Goal: Information Seeking & Learning: Find contact information

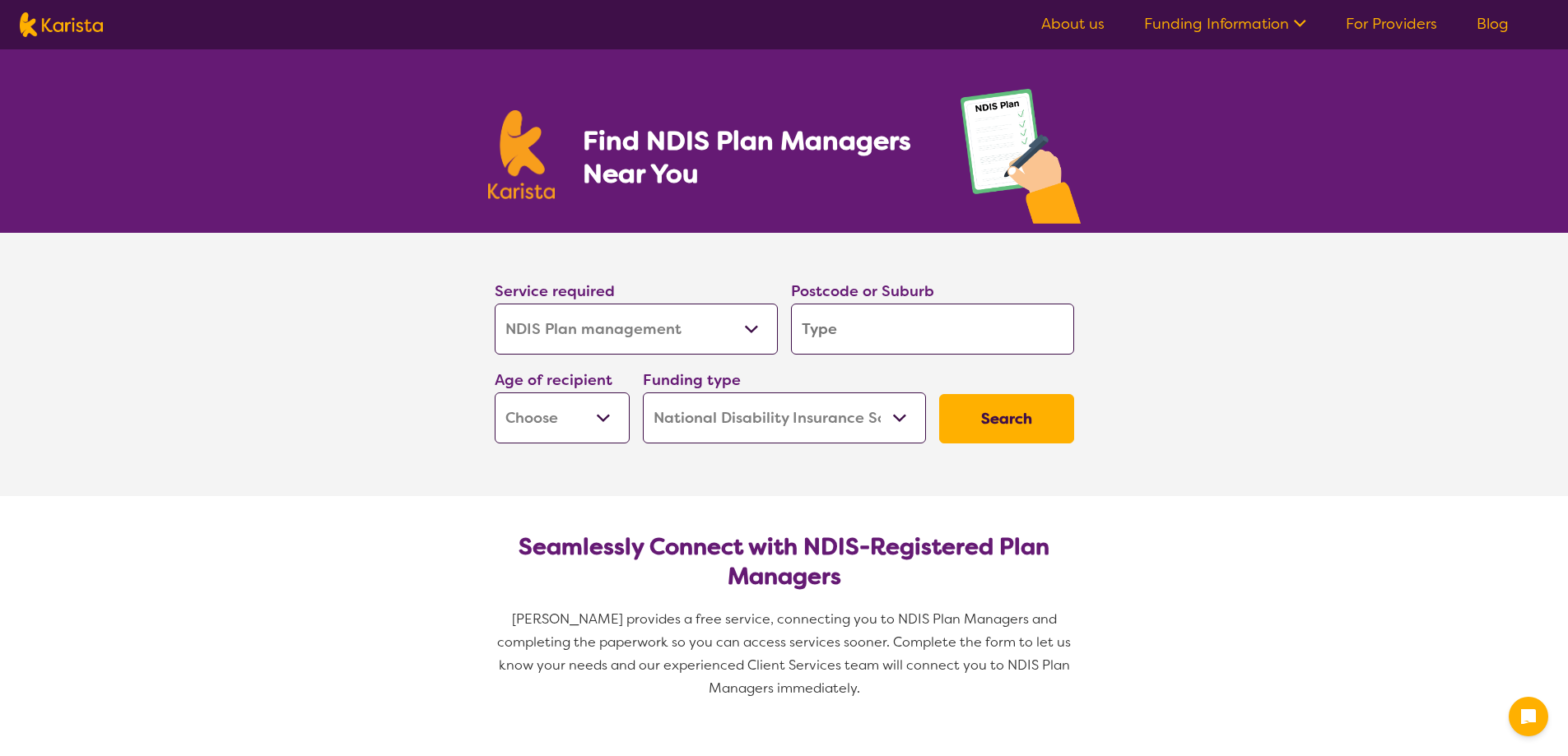
select select "NDIS Plan management"
select select "NDIS"
select select "NDIS Plan management"
select select "NDIS"
click at [861, 330] on input "search" at bounding box center [932, 329] width 283 height 51
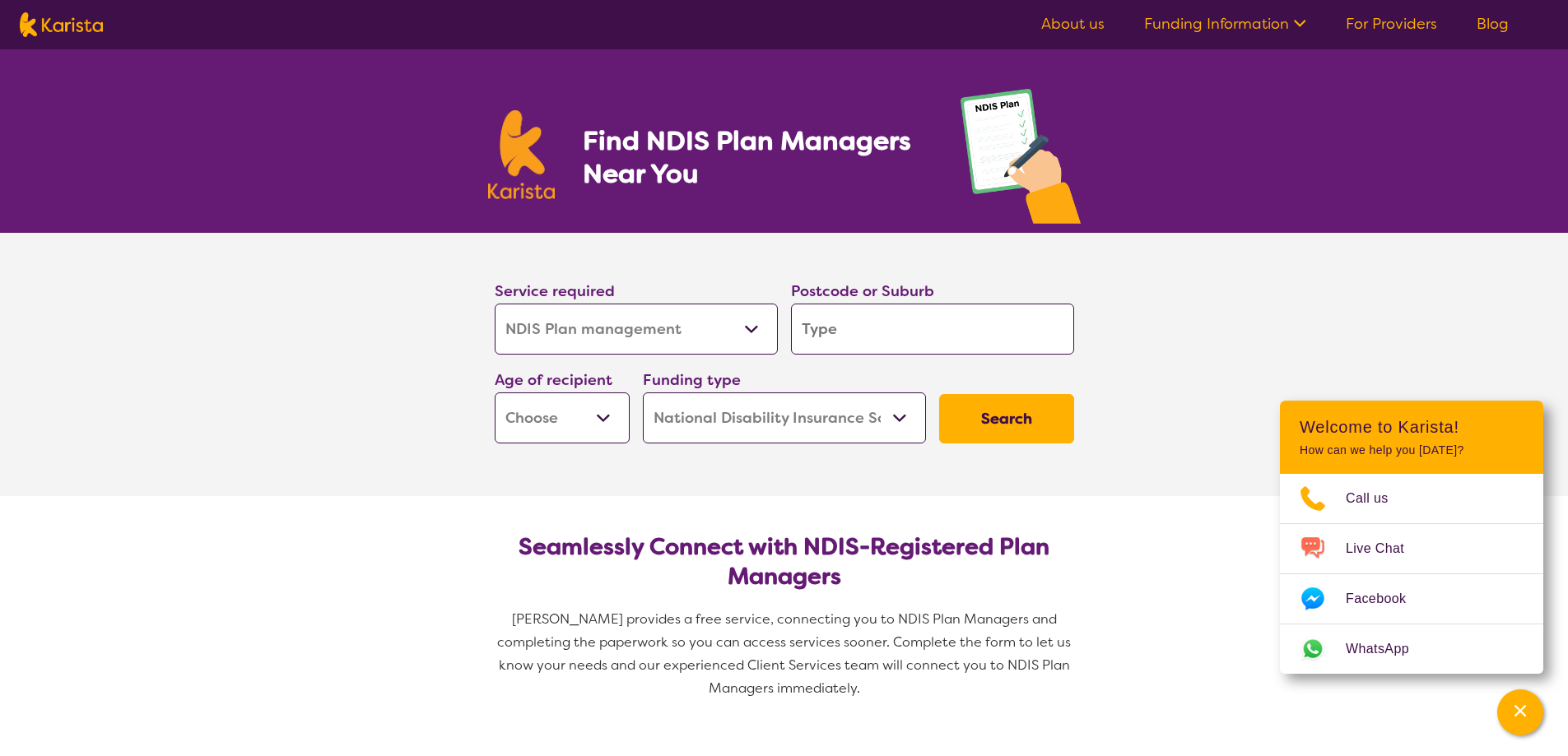
type input "3"
type input "33"
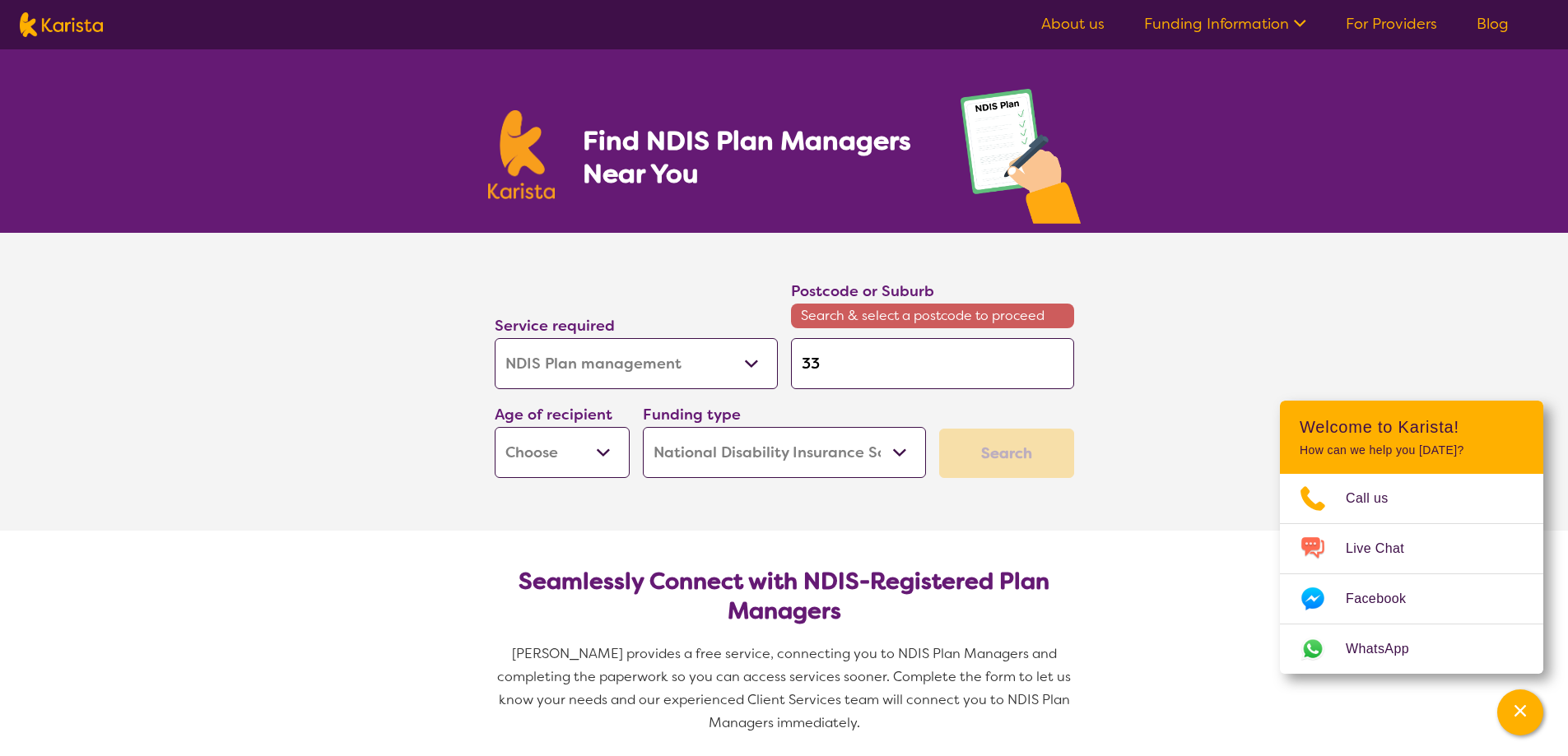
type input "337"
type input "3370"
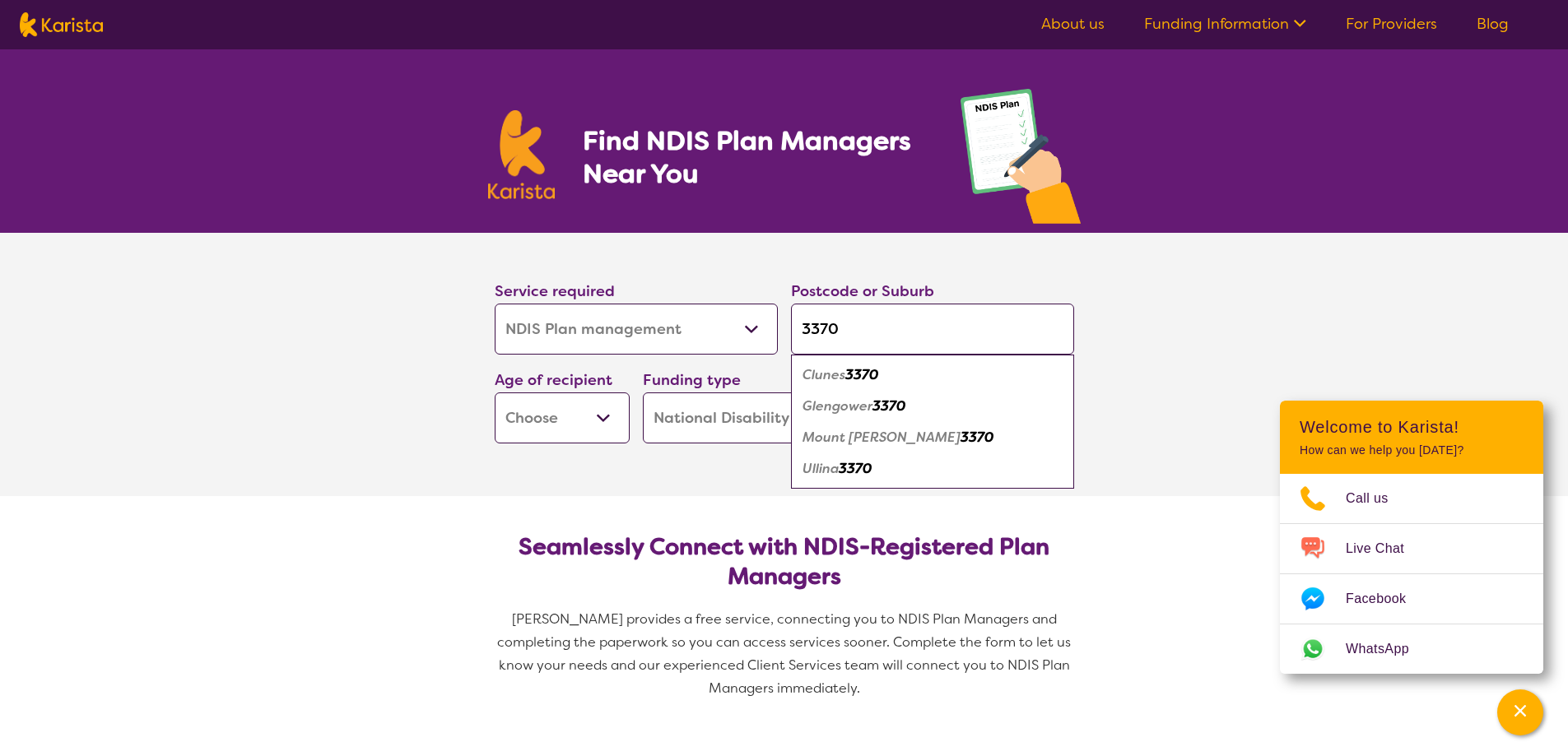
type input "3370"
click at [835, 374] on em "Clunes" at bounding box center [823, 375] width 43 height 17
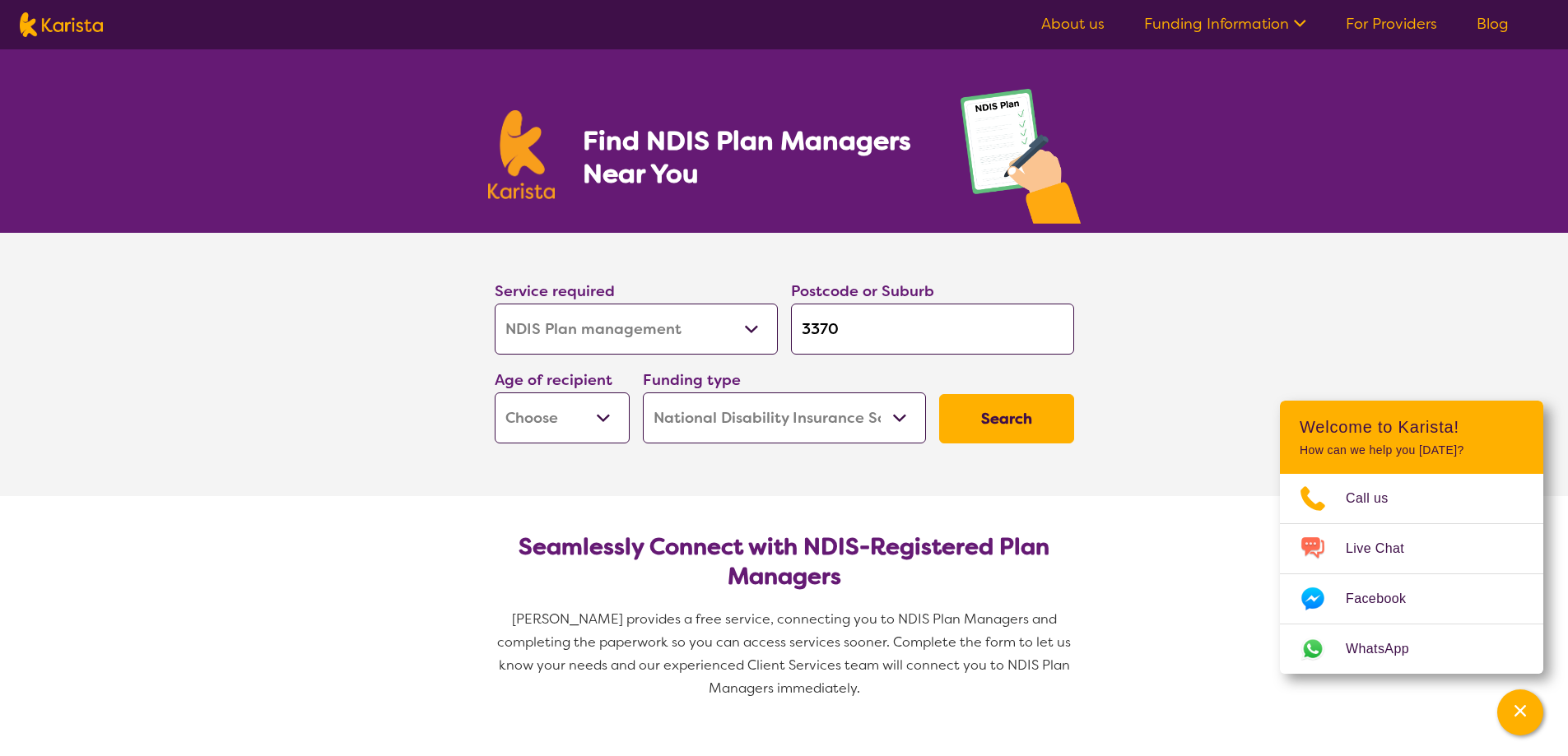
click at [617, 416] on select "Early Childhood - 0 to 9 Child - 10 to 11 Adolescent - 12 to 17 Adult - 18 to 6…" at bounding box center [561, 418] width 135 height 51
select select "AD"
click at [495, 393] on select "Early Childhood - 0 to 9 Child - 10 to 11 Adolescent - 12 to 17 Adult - 18 to 6…" at bounding box center [561, 418] width 135 height 51
select select "AD"
click at [1009, 419] on button "Search" at bounding box center [1006, 418] width 135 height 49
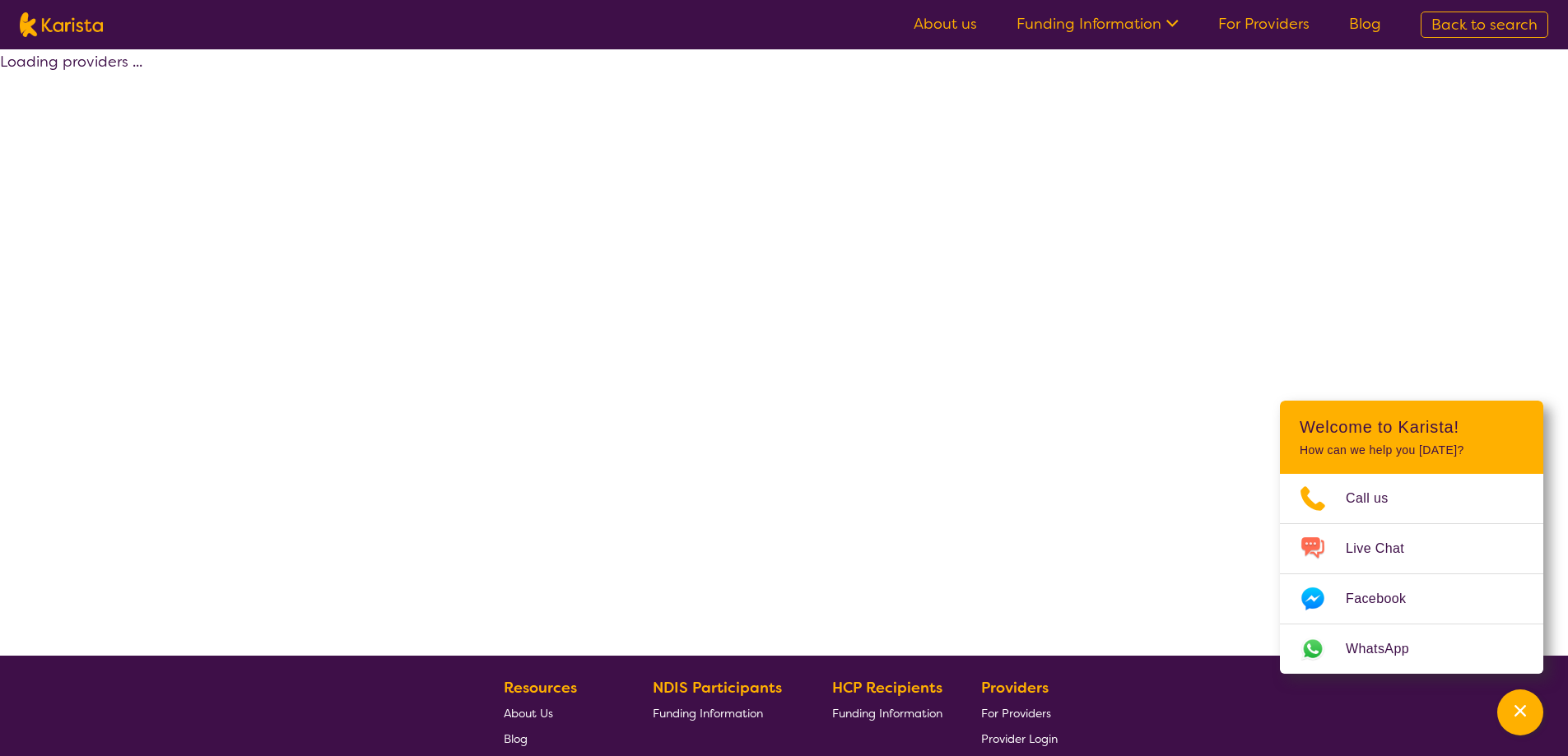
select select "by_score"
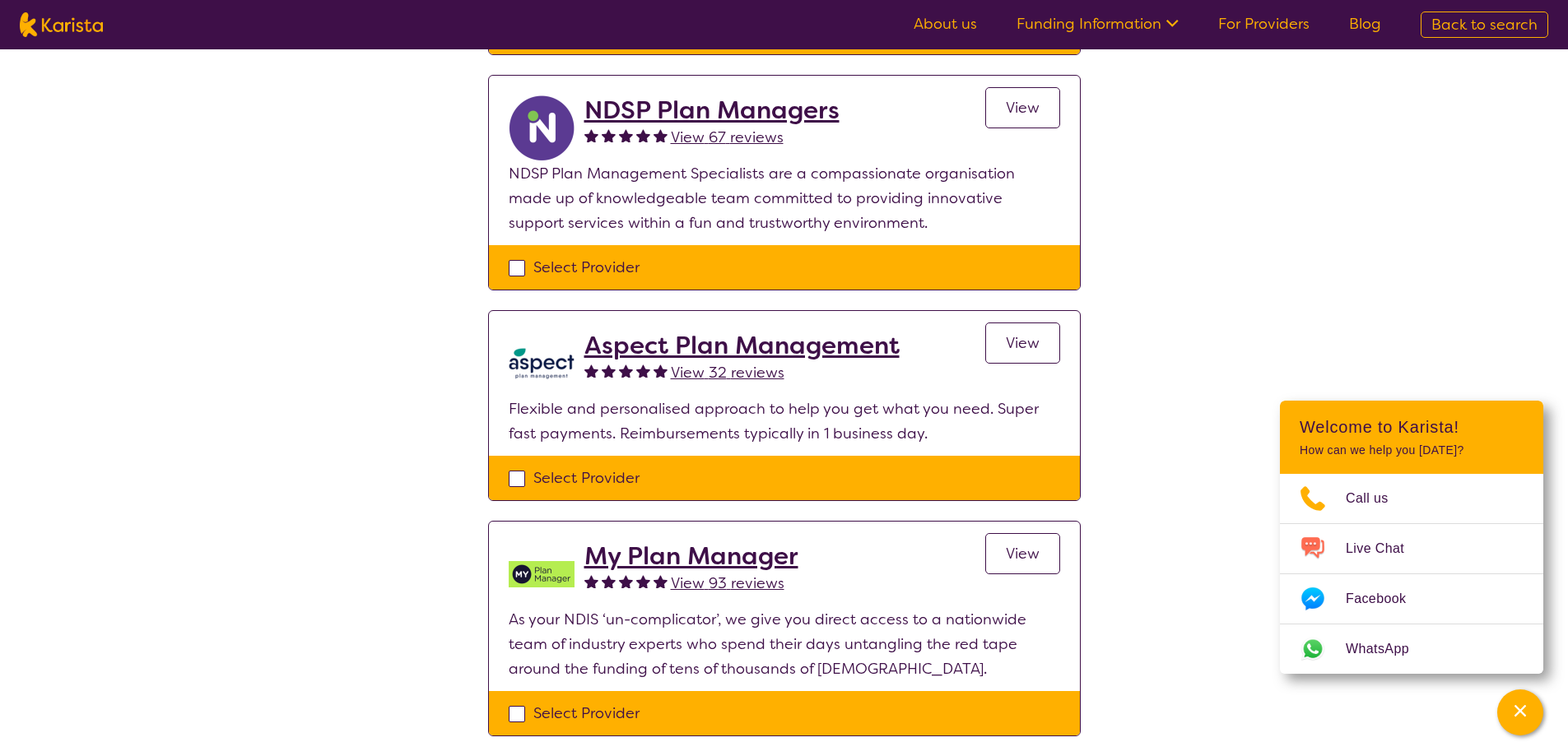
scroll to position [1151, 0]
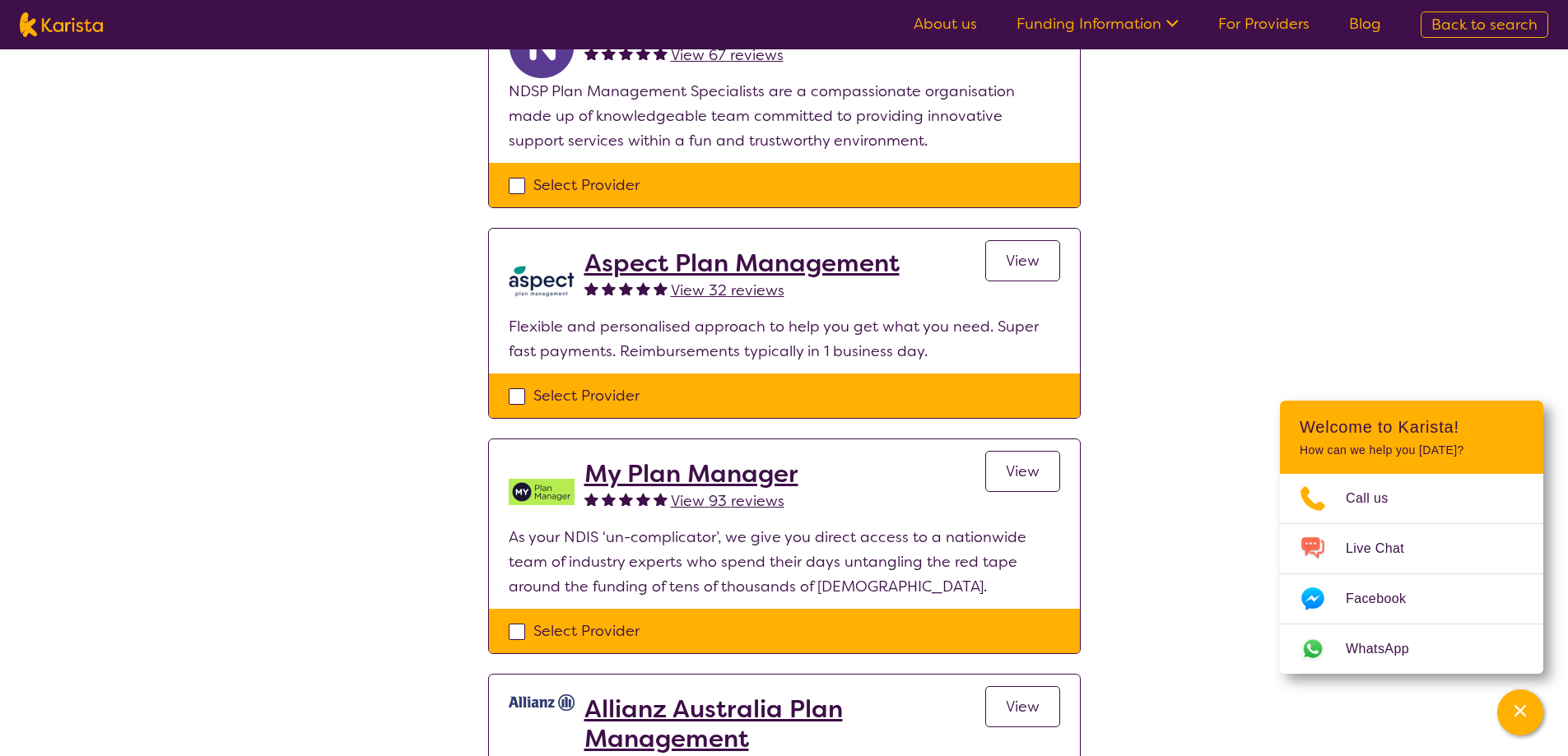
click at [1029, 468] on span "View" at bounding box center [1022, 471] width 34 height 19
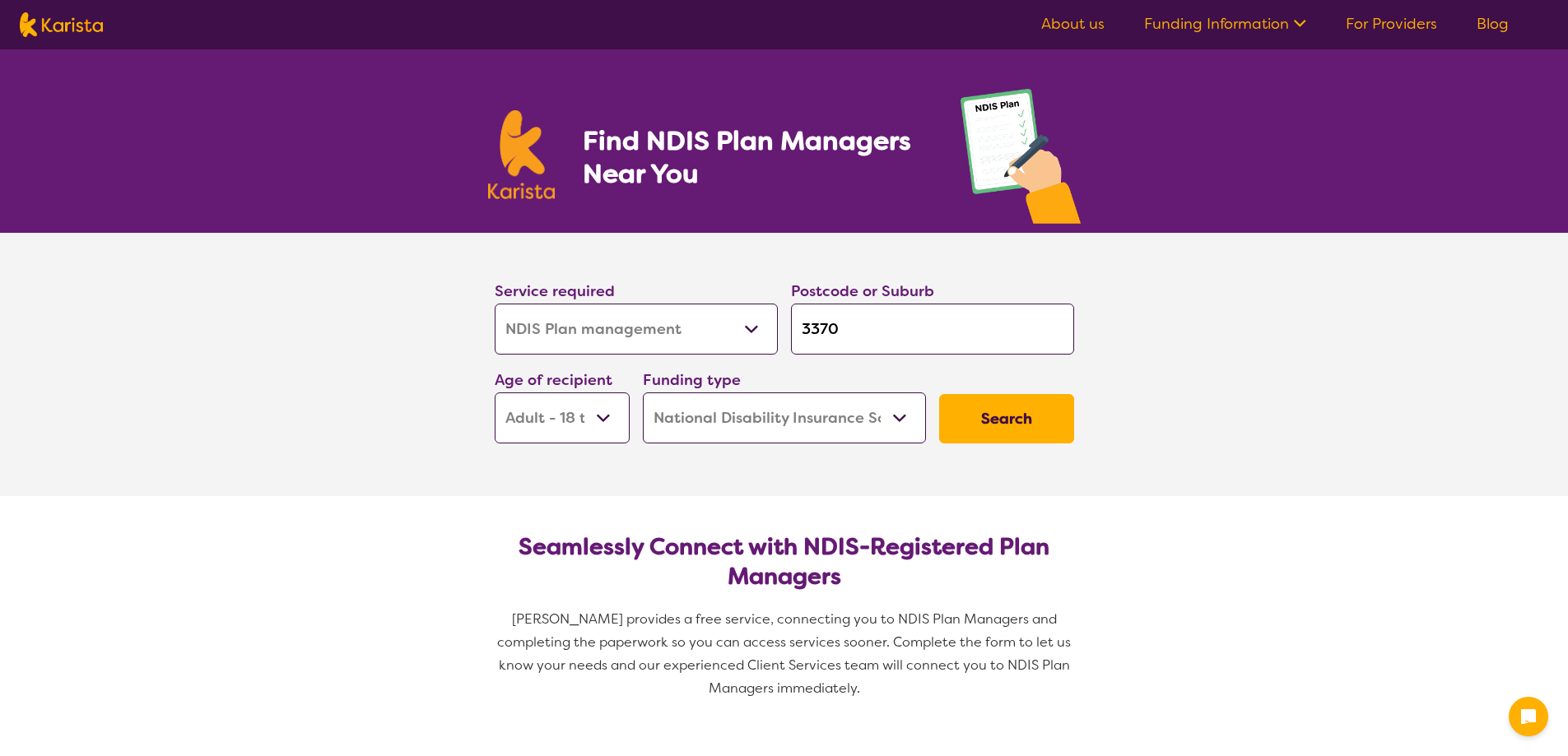
select select "NDIS Plan management"
select select "AD"
select select "NDIS"
select select "NDIS Plan management"
select select "AD"
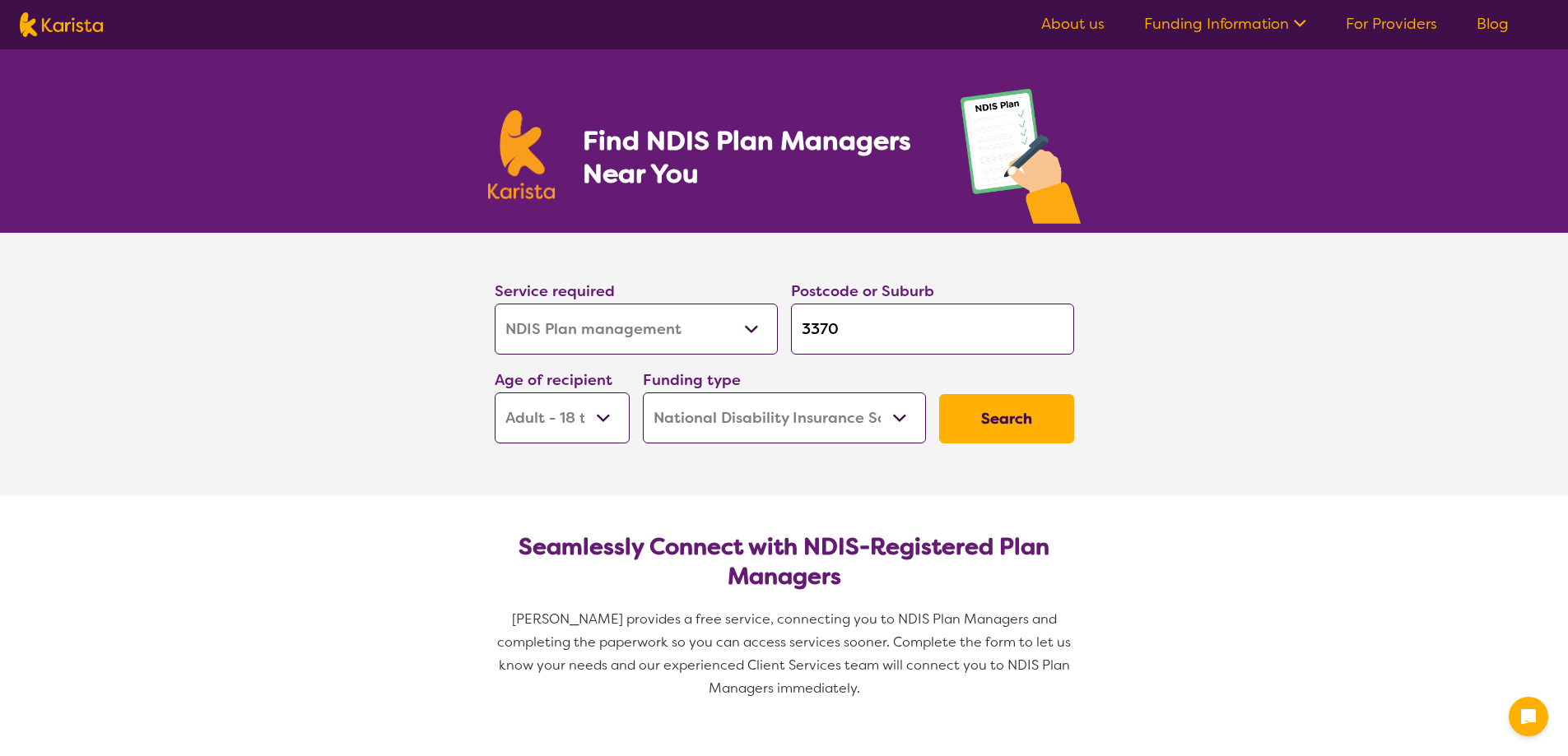
select select "NDIS"
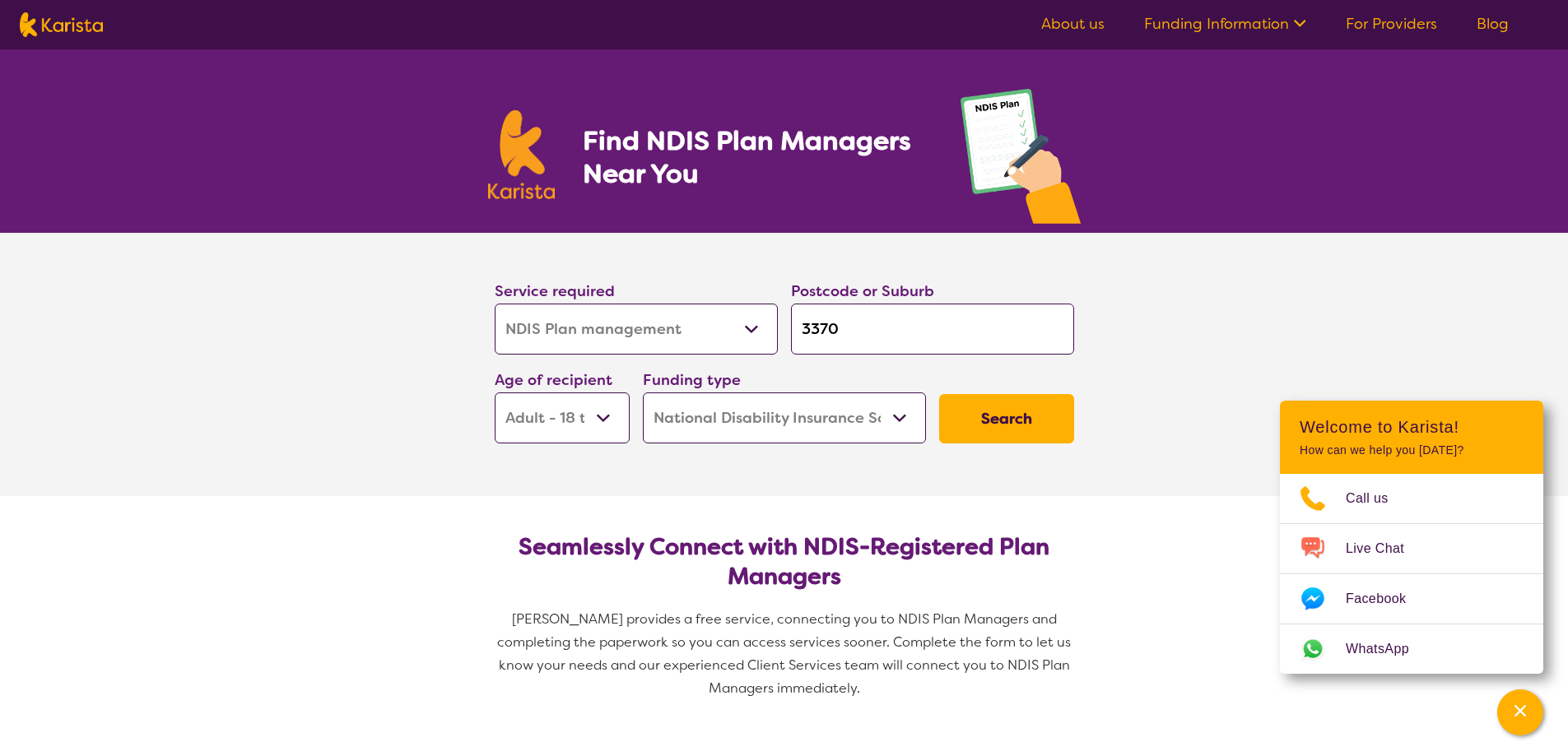
click at [1056, 23] on link "About us" at bounding box center [1072, 23] width 63 height 19
